Goal: Information Seeking & Learning: Learn about a topic

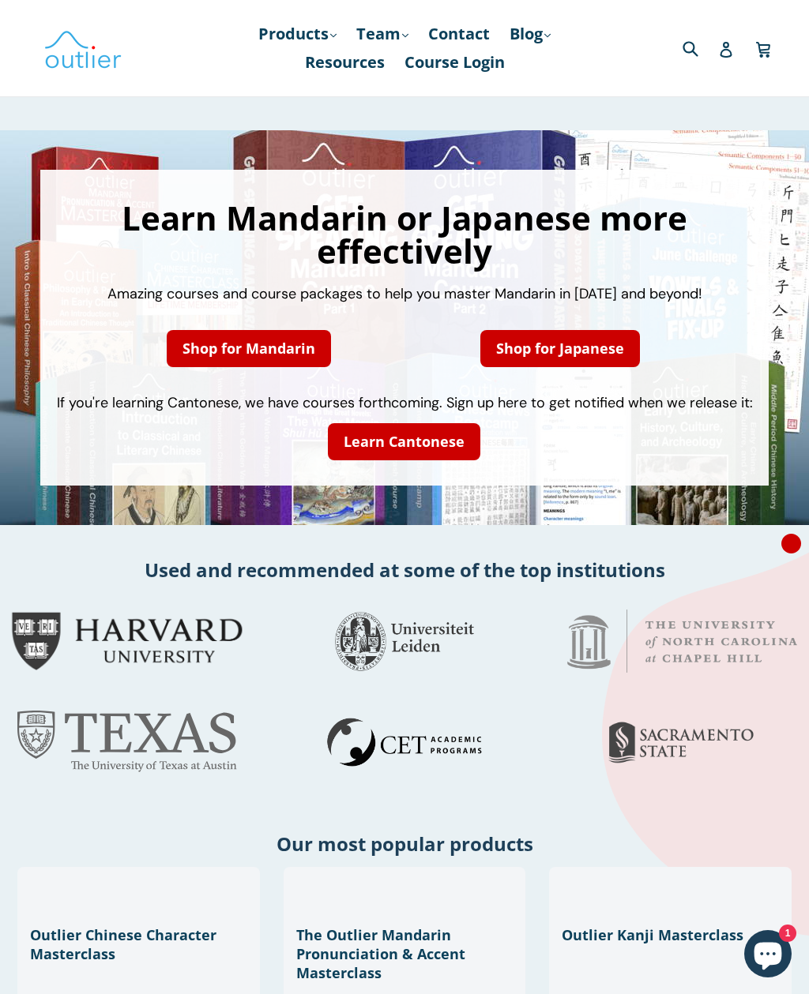
click at [321, 357] on link "Shop for Mandarin" at bounding box center [249, 348] width 164 height 37
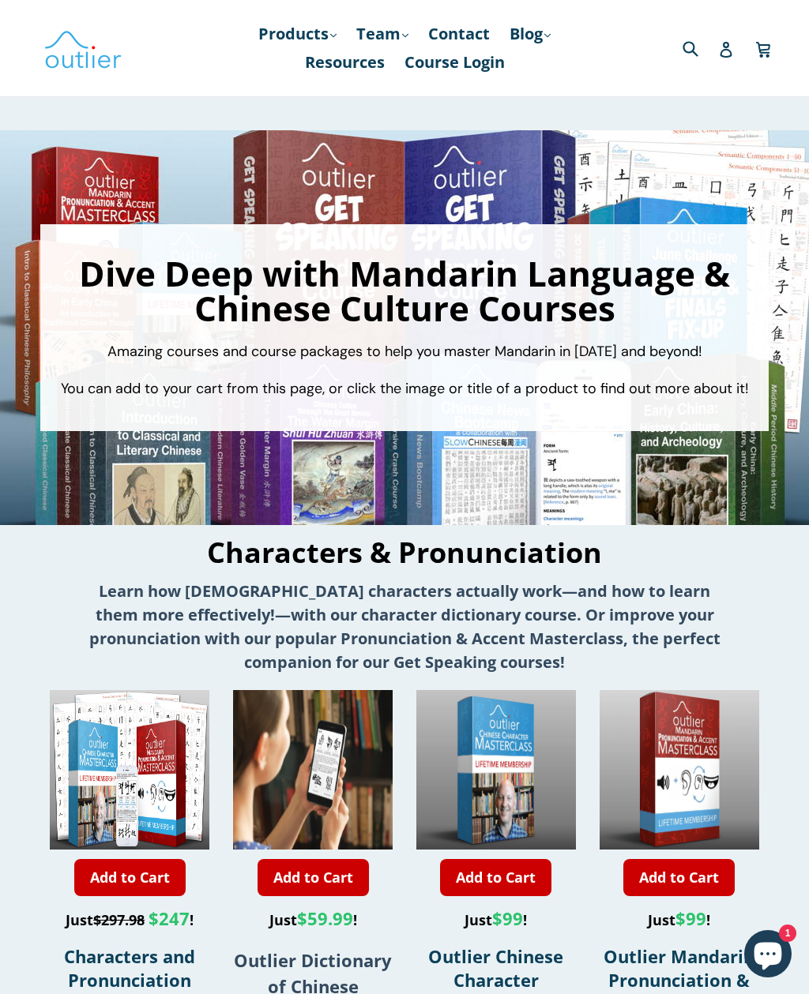
click at [370, 70] on link "Resources" at bounding box center [345, 62] width 96 height 28
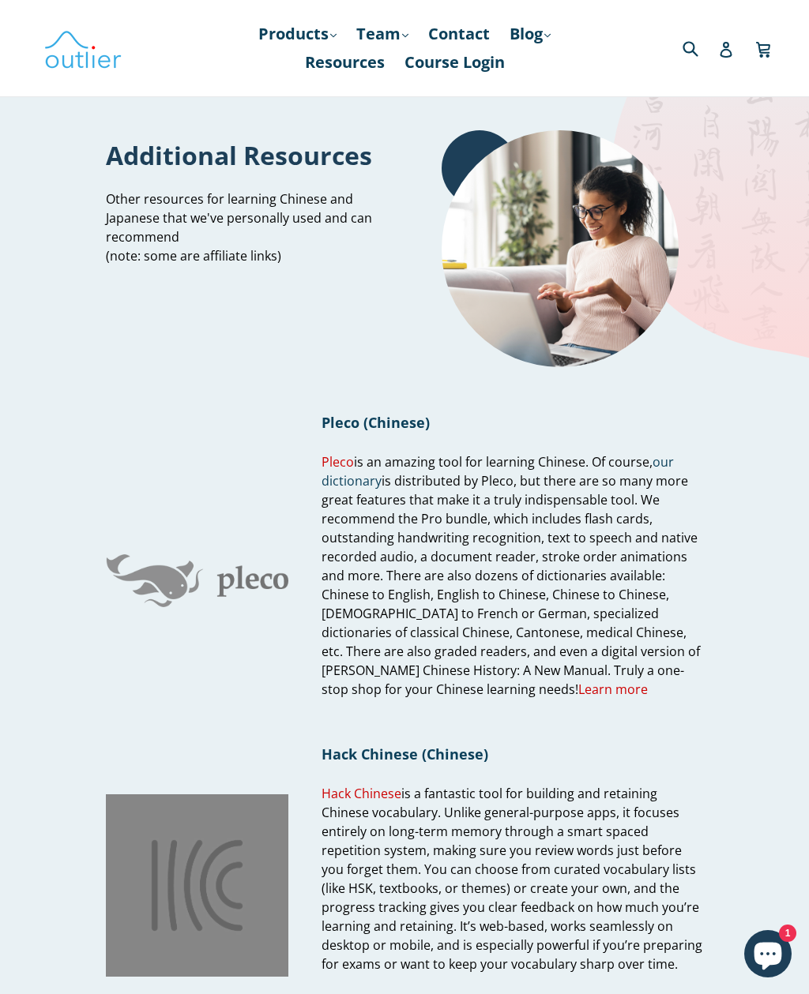
click at [411, 423] on h1 "Pleco (Chinese)" at bounding box center [512, 422] width 382 height 19
click at [336, 463] on link "Pleco" at bounding box center [337, 462] width 32 height 18
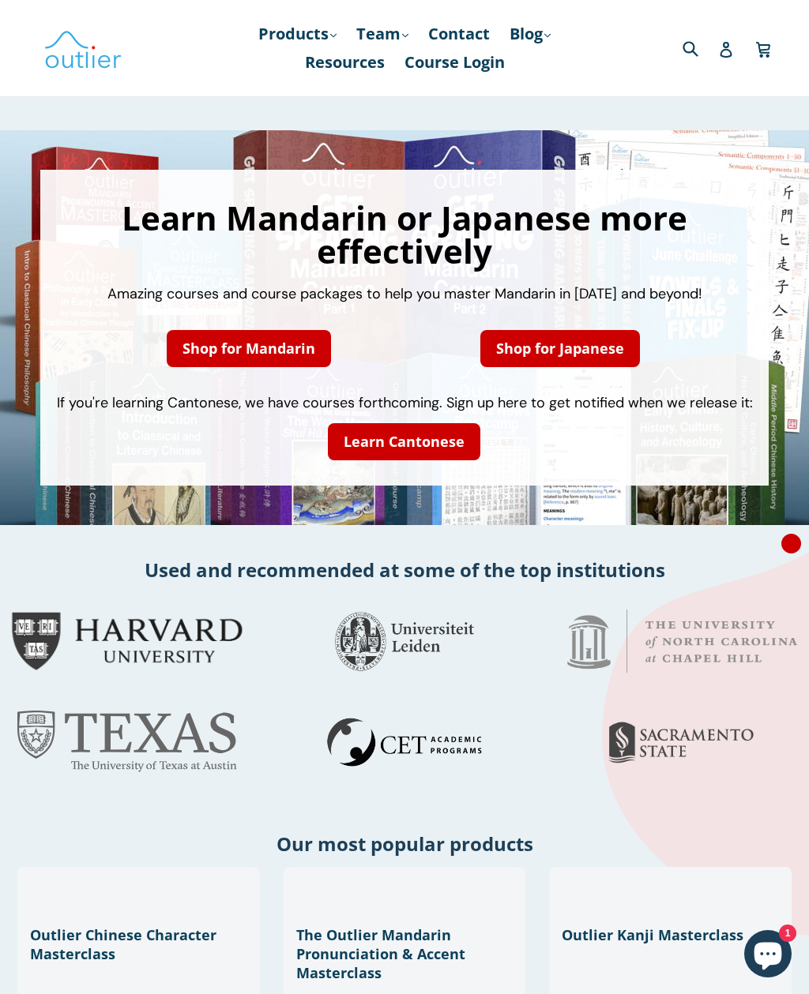
click at [313, 41] on link "Products .cls-1{fill:#231f20} expand" at bounding box center [297, 34] width 94 height 28
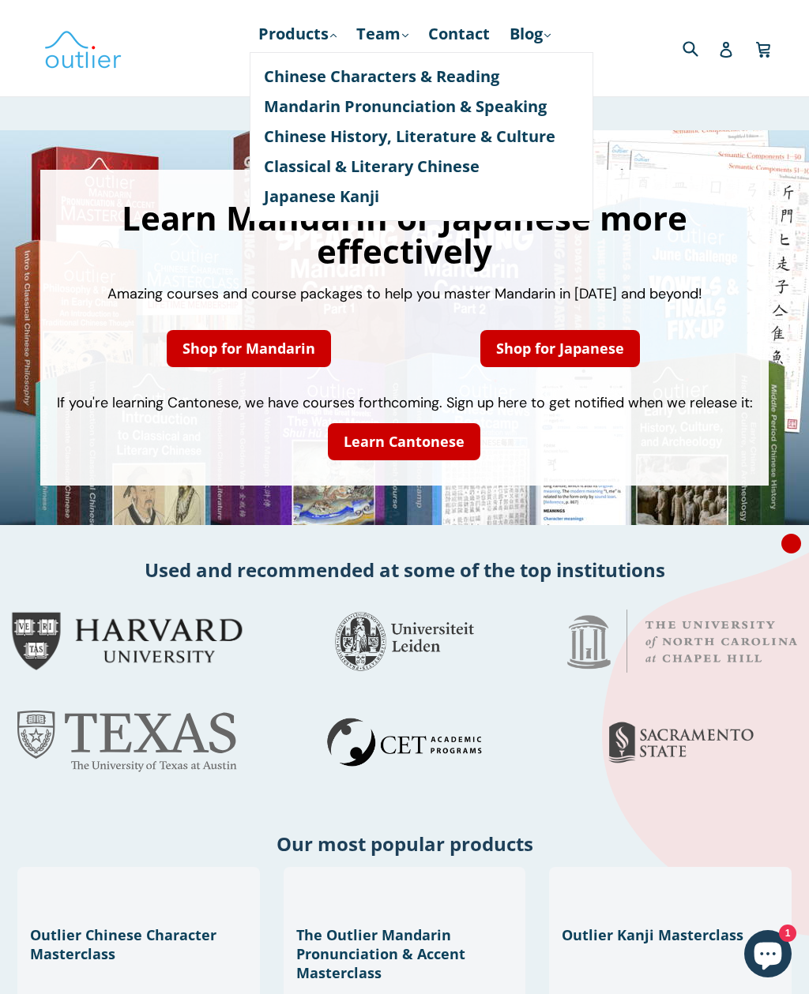
click at [468, 85] on link "Chinese Characters & Reading" at bounding box center [421, 77] width 315 height 30
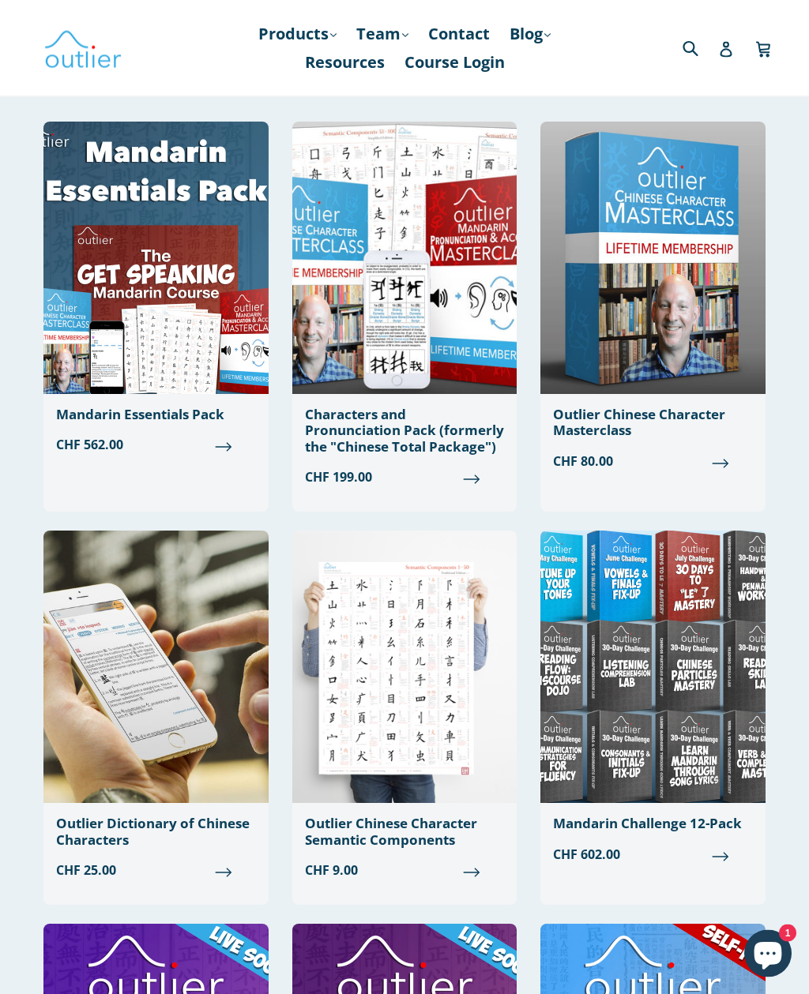
scroll to position [97, 0]
click at [218, 861] on span "CHF 25.00" at bounding box center [156, 870] width 200 height 19
